Goal: Information Seeking & Learning: Learn about a topic

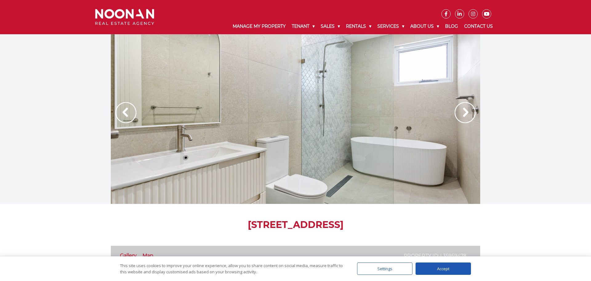
click at [470, 113] on img at bounding box center [465, 112] width 21 height 21
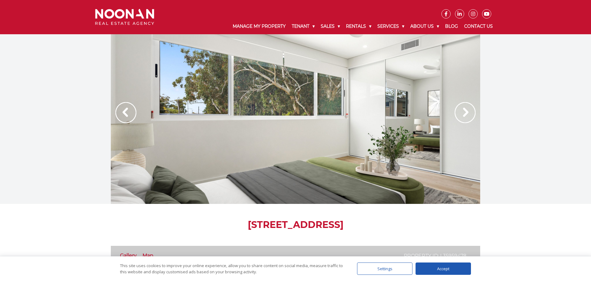
click at [470, 113] on img at bounding box center [465, 112] width 21 height 21
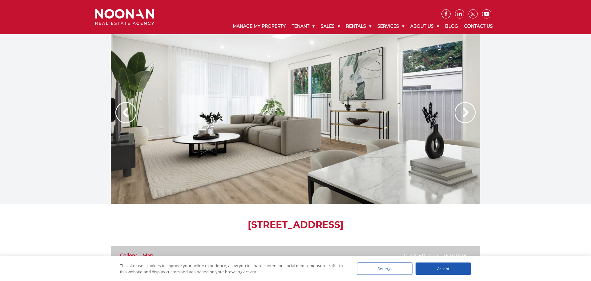
click at [470, 113] on img at bounding box center [465, 112] width 21 height 21
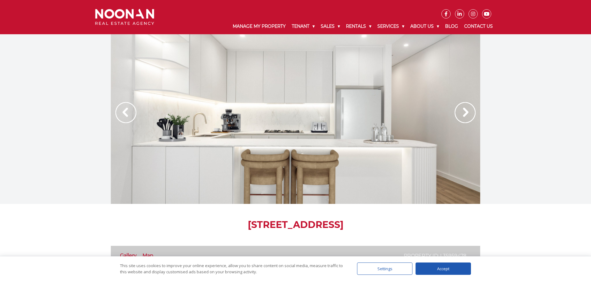
click at [470, 113] on img at bounding box center [465, 112] width 21 height 21
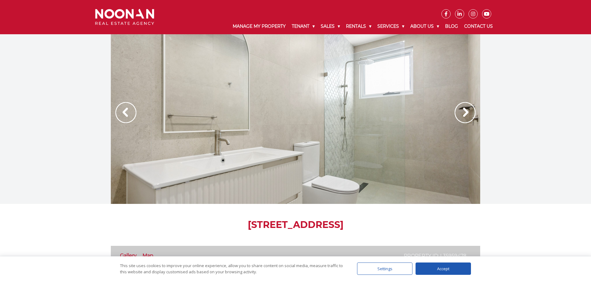
click at [470, 113] on img at bounding box center [465, 112] width 21 height 21
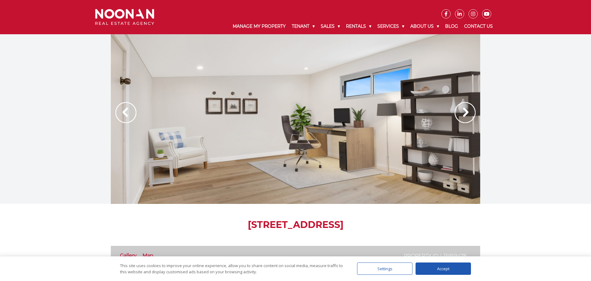
click at [470, 113] on img at bounding box center [465, 112] width 21 height 21
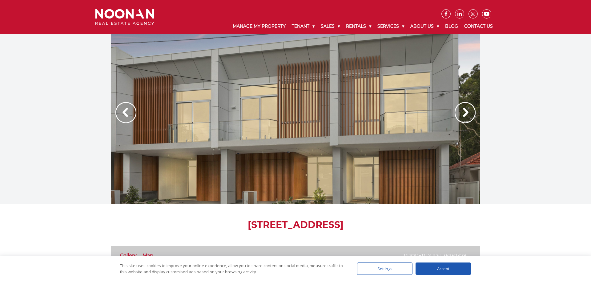
click at [470, 113] on img at bounding box center [465, 112] width 21 height 21
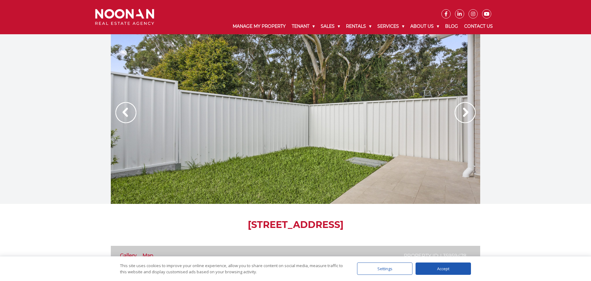
click at [470, 113] on img at bounding box center [465, 112] width 21 height 21
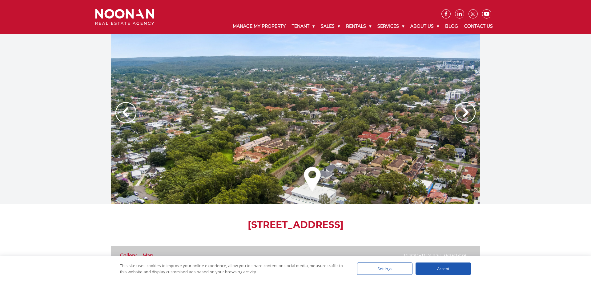
click at [470, 113] on img at bounding box center [465, 112] width 21 height 21
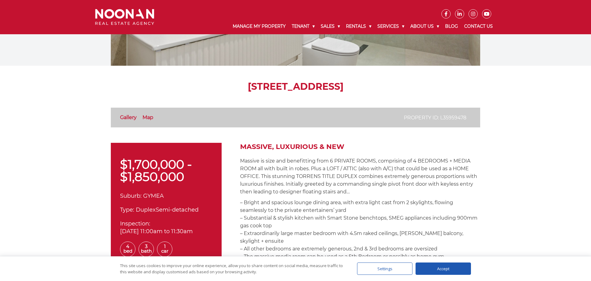
scroll to position [103, 0]
